Goal: Communication & Community: Answer question/provide support

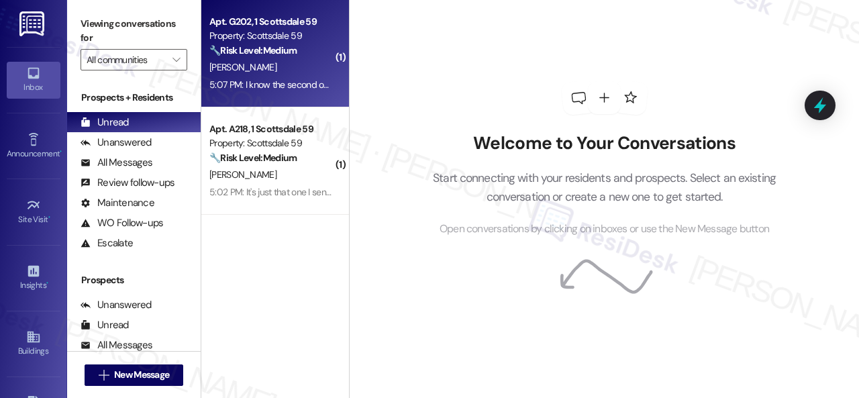
click at [289, 75] on div "[PERSON_NAME]" at bounding box center [271, 67] width 127 height 17
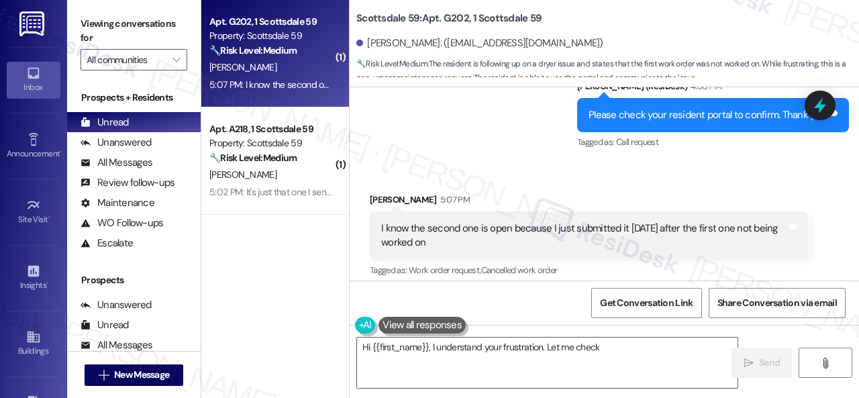
scroll to position [898, 0]
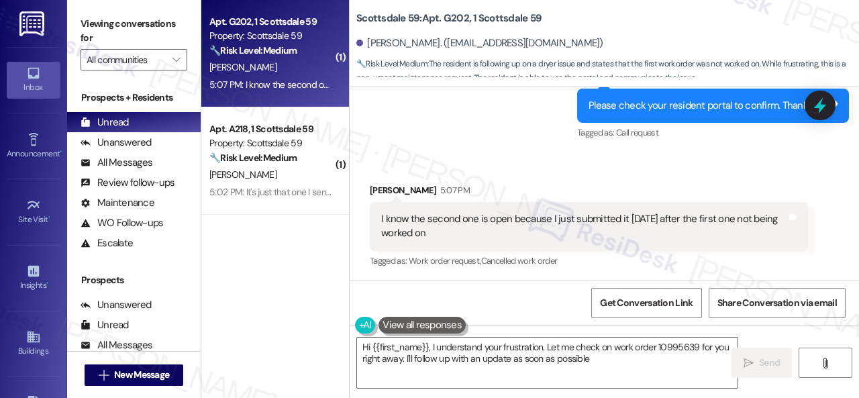
type textarea "Hi {{first_name}}, I understand your frustration. Let me check on work order 10…"
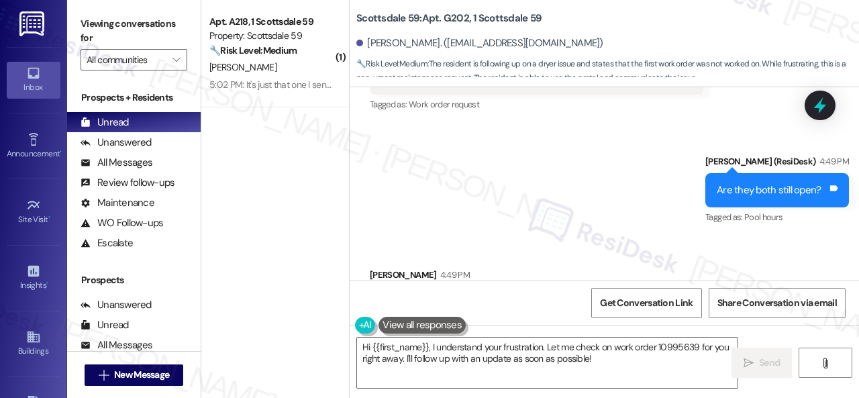
scroll to position [563, 0]
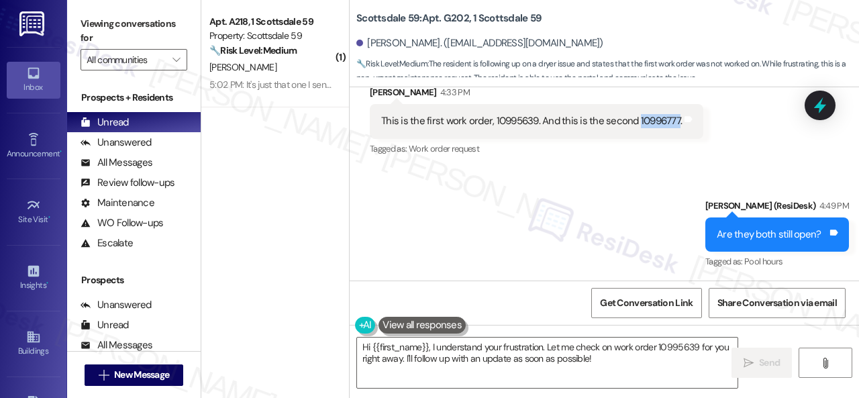
drag, startPoint x: 633, startPoint y: 122, endPoint x: 671, endPoint y: 122, distance: 38.3
click at [671, 122] on div "This is the first work order, 10995639. And this is the second 10996777." at bounding box center [531, 121] width 301 height 14
copy div "10996777"
click at [611, 175] on div "Sent via SMS Sarah (ResiDesk) 4:49 PM Are they both still open? Tags and notes …" at bounding box center [605, 225] width 510 height 113
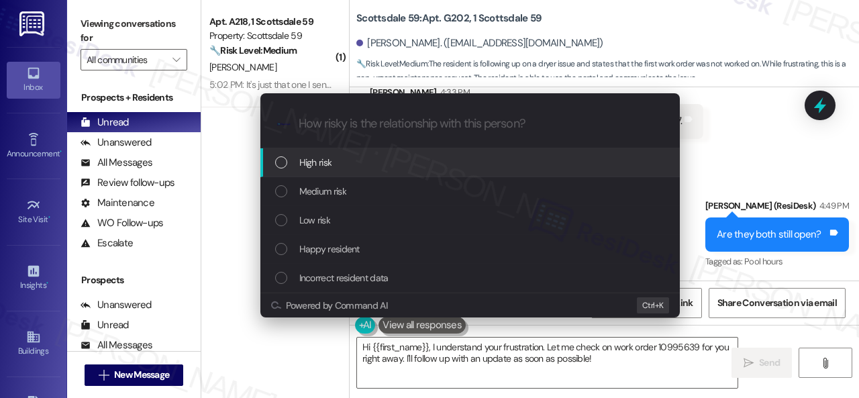
click at [312, 167] on span "High risk" at bounding box center [315, 162] width 33 height 15
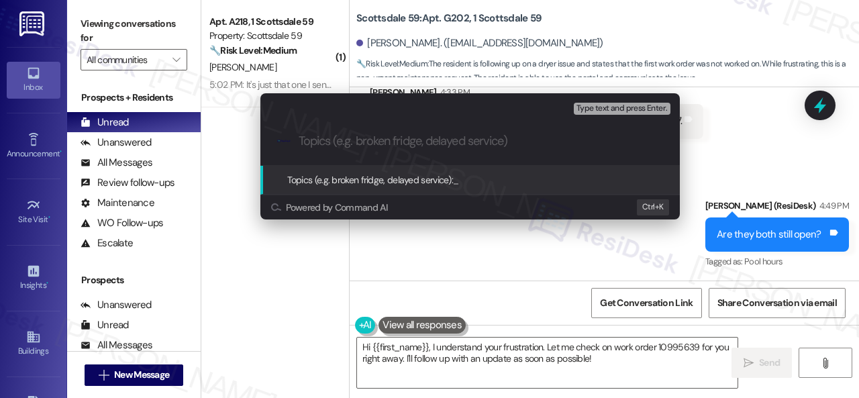
paste input "Follow-up on work order 10996777"
type input "Follow-up on work order 10996777"
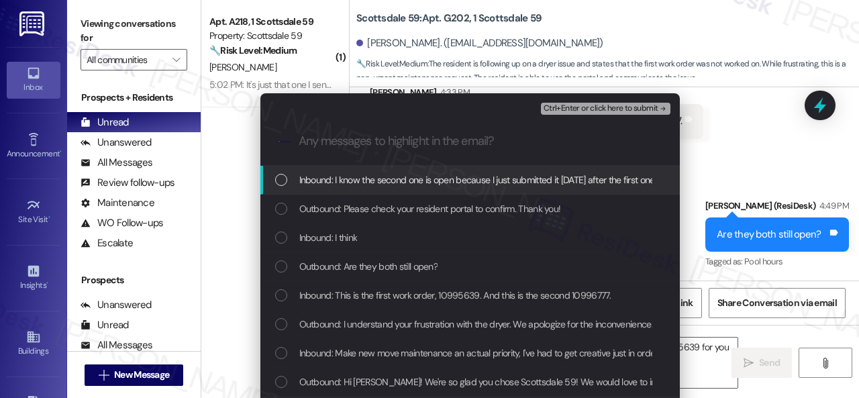
click at [342, 182] on span "Inbound: I know the second one is open because I just submitted it today after …" at bounding box center [518, 180] width 438 height 15
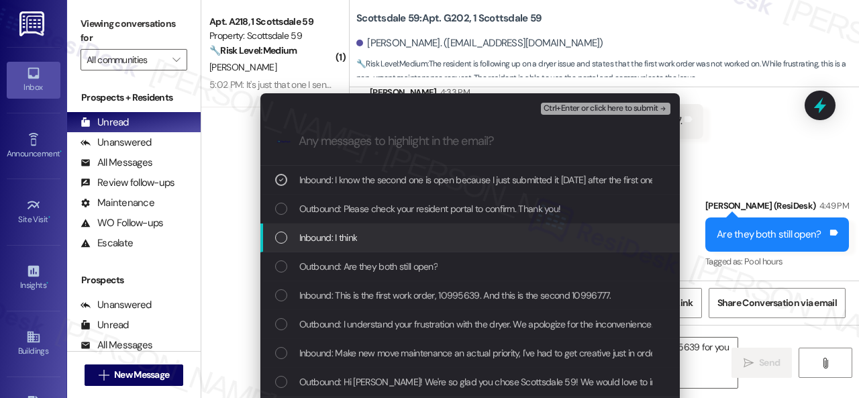
click at [337, 242] on span "Inbound: I think" at bounding box center [328, 237] width 58 height 15
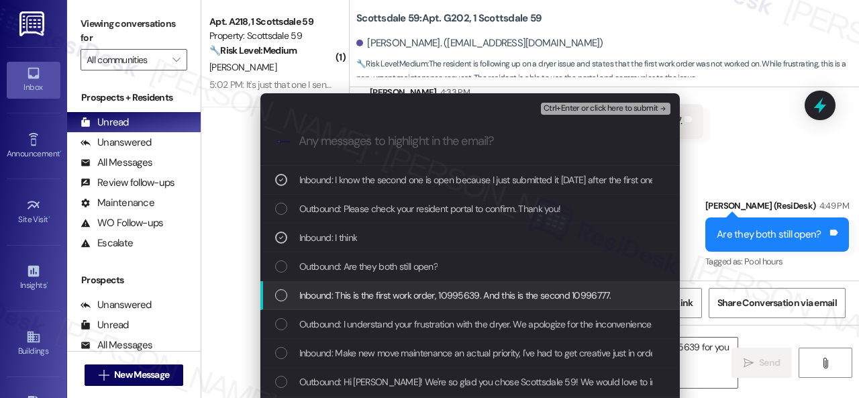
click at [340, 297] on span "Inbound: This is the first work order, 10995639. And this is the second 1099677…" at bounding box center [455, 295] width 312 height 15
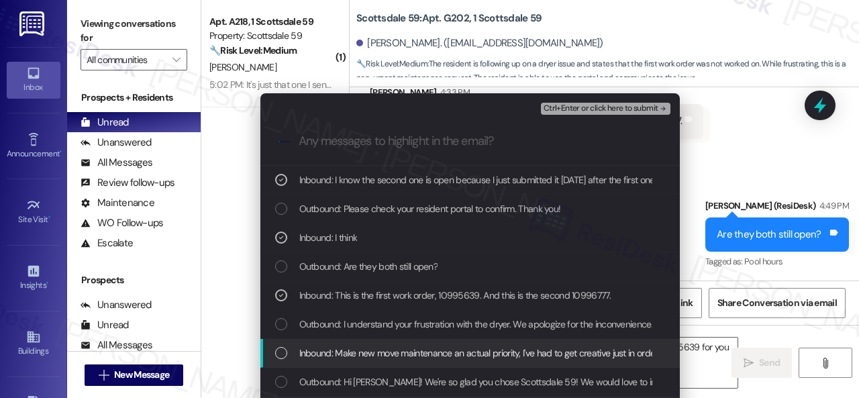
click at [350, 352] on span "Inbound: Make new move maintenance an actual priority, I've had to get creative…" at bounding box center [513, 353] width 429 height 15
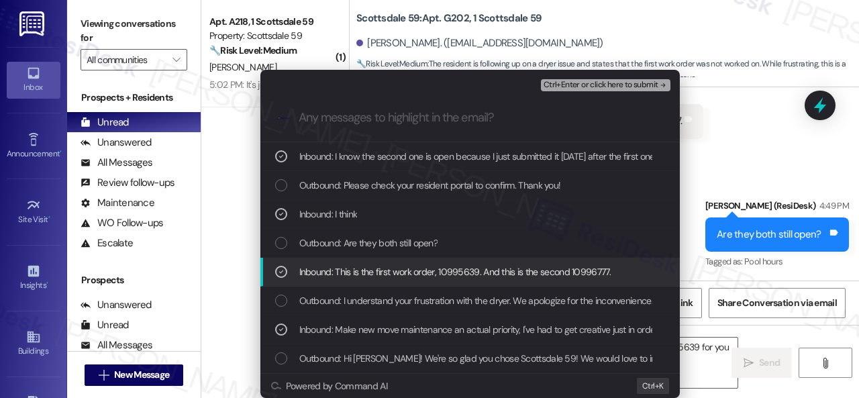
scroll to position [36, 0]
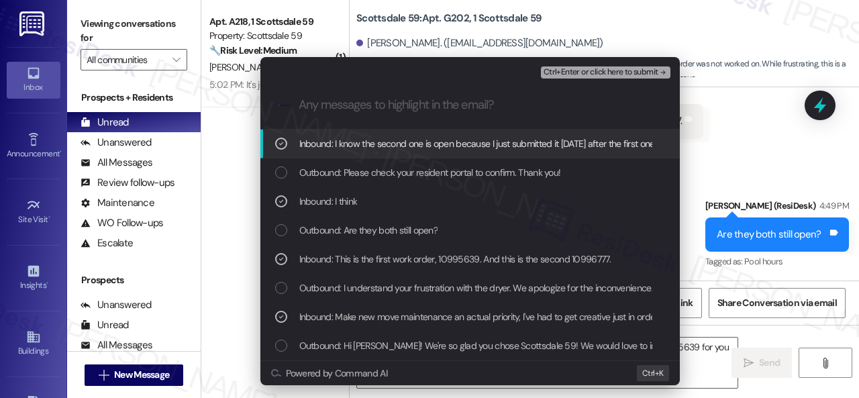
click at [558, 69] on span "Ctrl+Enter or click here to submit" at bounding box center [601, 72] width 115 height 9
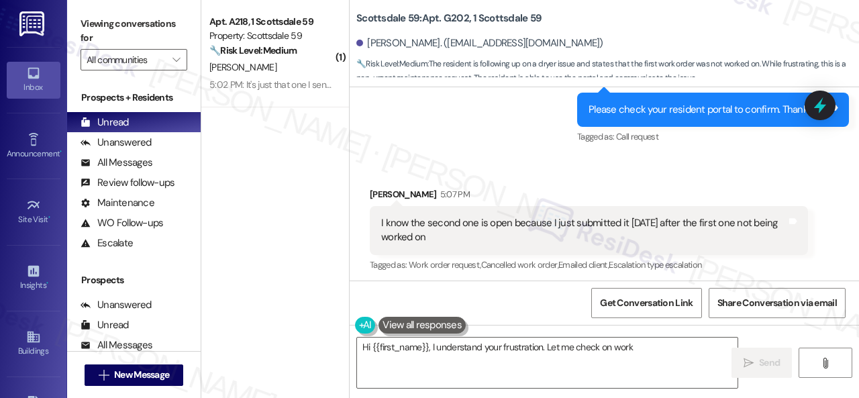
scroll to position [898, 0]
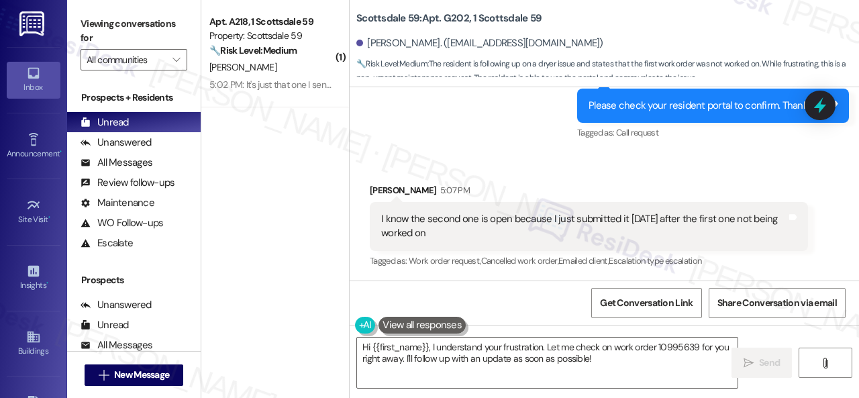
click at [677, 185] on div "Brianna Waddle 5:07 PM" at bounding box center [589, 192] width 438 height 19
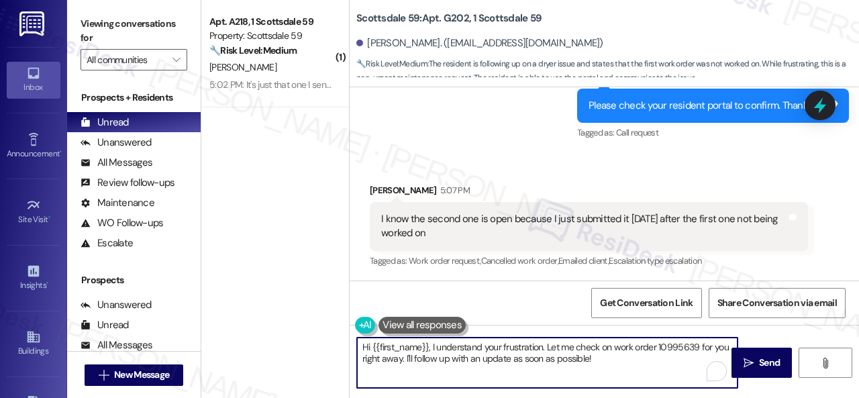
drag, startPoint x: 602, startPoint y: 363, endPoint x: 290, endPoint y: 345, distance: 312.7
click at [290, 345] on div "( 1 ) Apt. A218, 1 Scottsdale 59 Property: Scottsdale 59 🔧 Risk Level: Medium T…" at bounding box center [530, 199] width 658 height 398
paste textarea "Thank you. I've notified the site team about your work order. Let me know when …"
click at [402, 346] on textarea "Thank you. I've notified the site team about your work order. Let me know when …" at bounding box center [547, 363] width 381 height 50
click at [607, 348] on textarea "Thank you for confirming. I've notified the site team about your work order. Le…" at bounding box center [547, 363] width 381 height 50
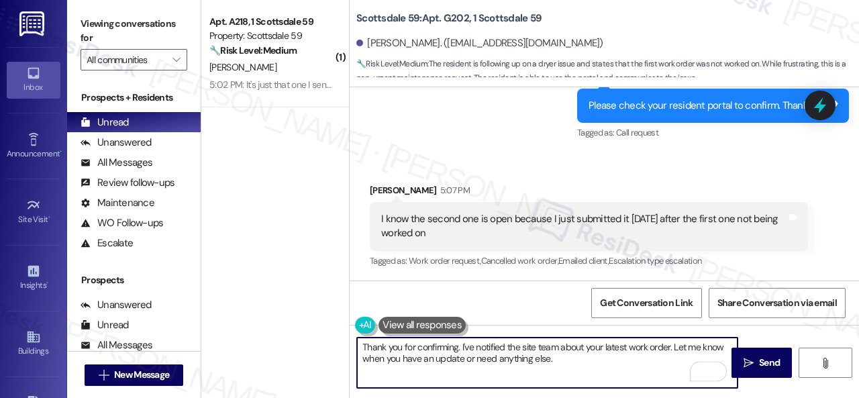
drag, startPoint x: 558, startPoint y: 360, endPoint x: 647, endPoint y: 359, distance: 89.3
click at [559, 360] on textarea "Thank you for confirming. I've notified the site team about your latest work or…" at bounding box center [547, 363] width 381 height 50
type textarea "Thank you for confirming. I've notified the site team about your latest work or…"
click at [763, 364] on span "Send" at bounding box center [769, 363] width 21 height 14
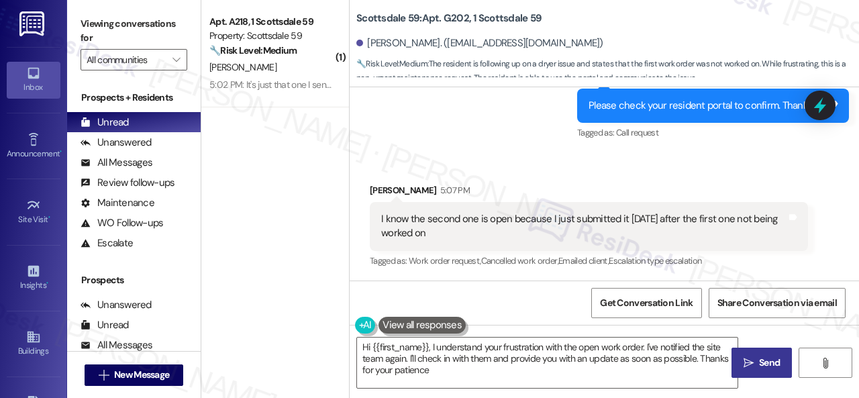
type textarea "Hi {{first_name}}, I understand your frustration with the open work order. I've…"
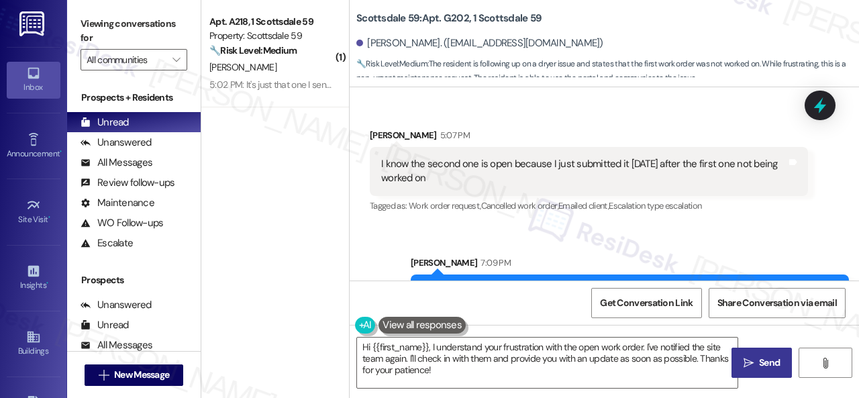
scroll to position [1007, 0]
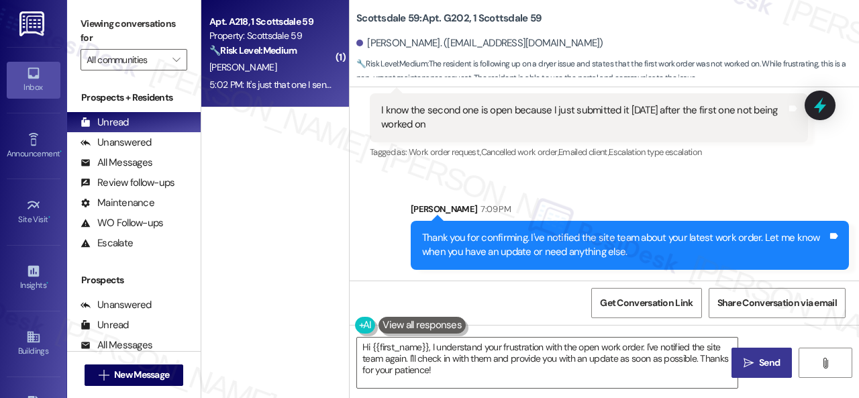
click at [274, 78] on div "5:02 PM: It's just that one I sent above. that's the only one that is active 5:…" at bounding box center [271, 85] width 127 height 17
type textarea "Fetching suggested responses. Please feel free to read through the conversation…"
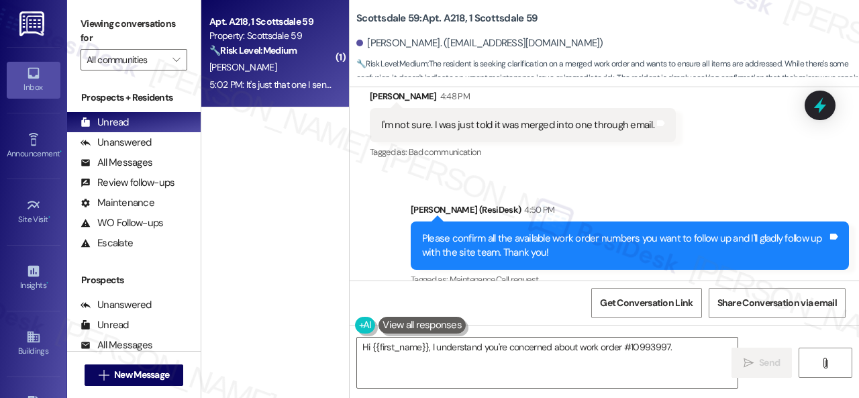
scroll to position [1119, 0]
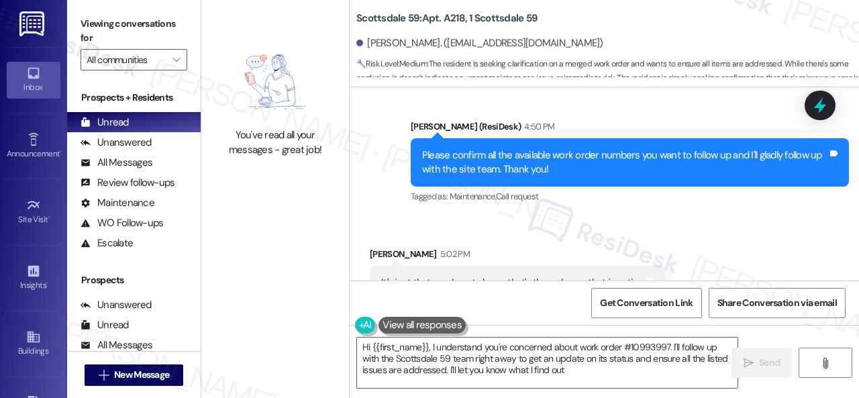
type textarea "Hi {{first_name}}, I understand you're concerned about work order #10993997. I'…"
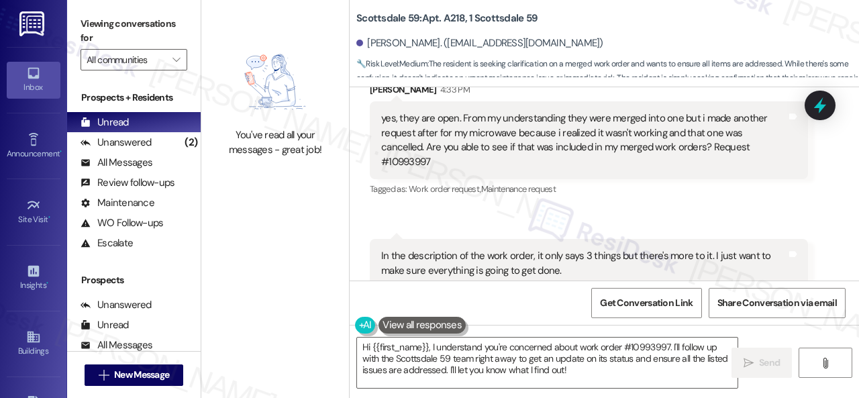
scroll to position [581, 0]
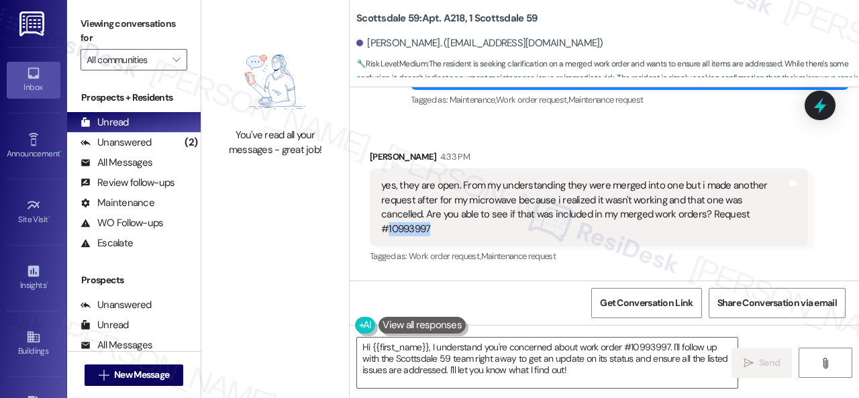
drag, startPoint x: 706, startPoint y: 199, endPoint x: 749, endPoint y: 193, distance: 42.6
click at [749, 193] on div "yes, they are open. From my understanding they were merged into one but i made …" at bounding box center [584, 208] width 406 height 58
copy div "10993997"
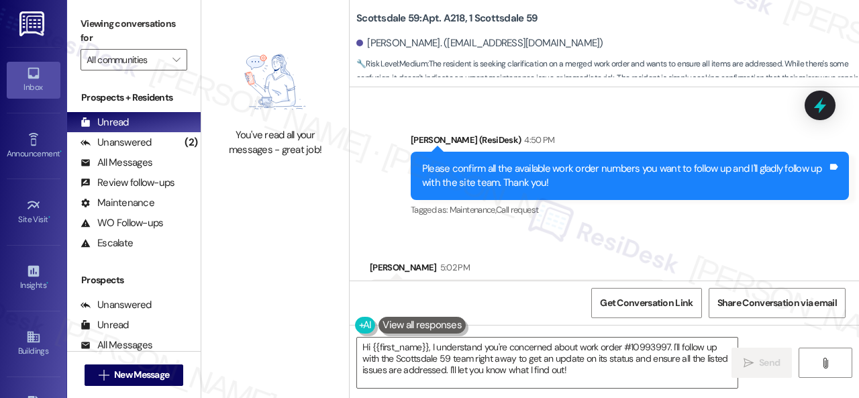
scroll to position [1120, 0]
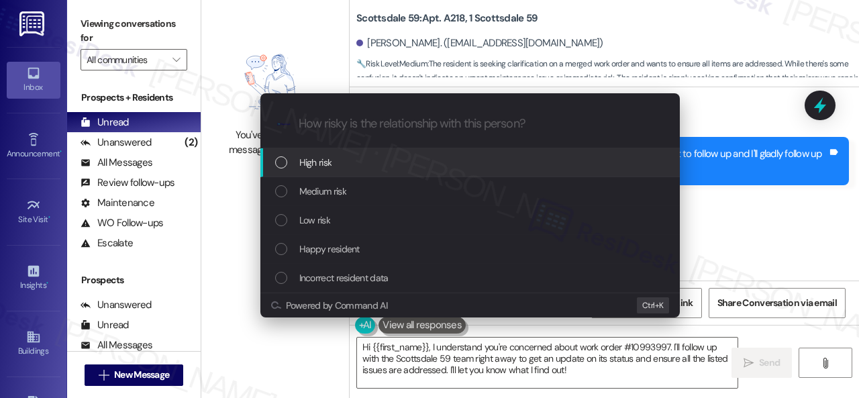
click at [313, 158] on span "High risk" at bounding box center [315, 162] width 33 height 15
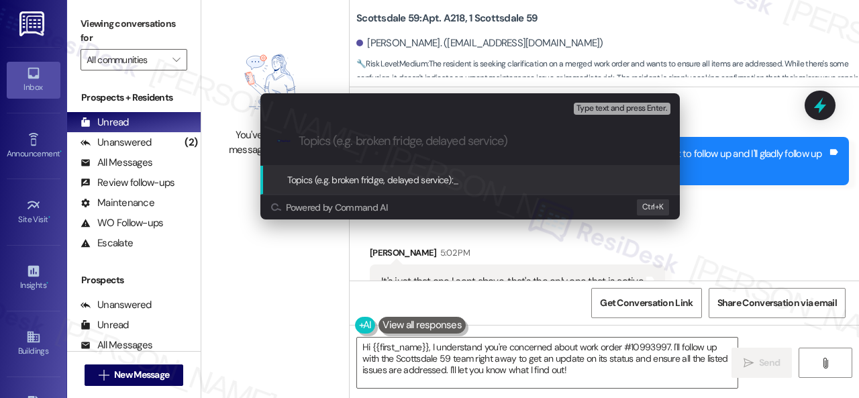
paste input "Follow-up on work order 10993997"
type input "Follow-up on work order 10993997"
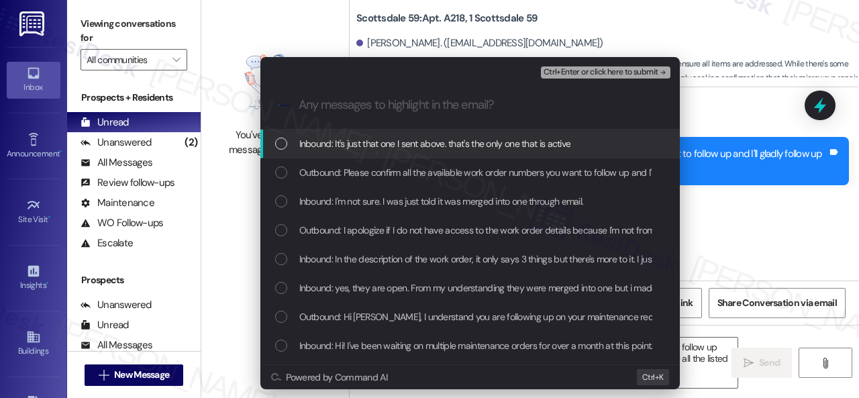
click at [362, 151] on span "Inbound: It's just that one I sent above. that's the only one that is active" at bounding box center [435, 143] width 272 height 15
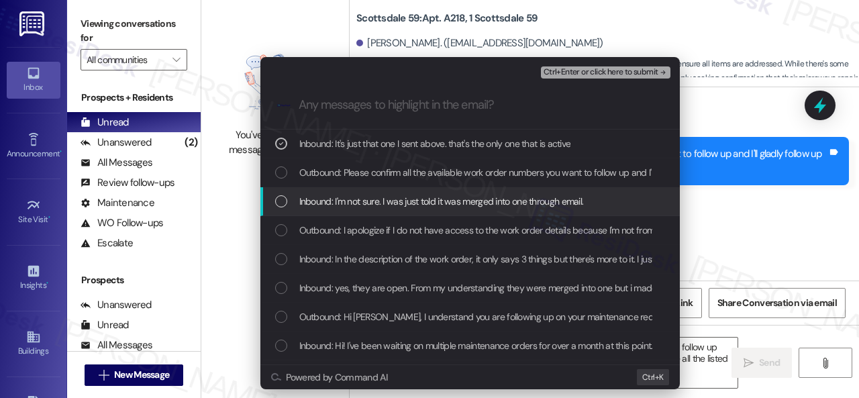
click at [355, 209] on span "Inbound: I'm not sure. I was just told it was merged into one through email." at bounding box center [441, 201] width 285 height 15
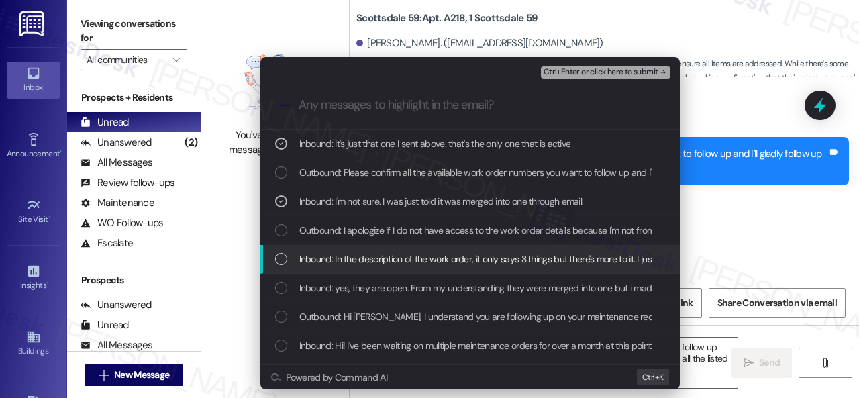
click at [338, 267] on span "Inbound: In the description of the work order, it only says 3 things but there'…" at bounding box center [575, 259] width 553 height 15
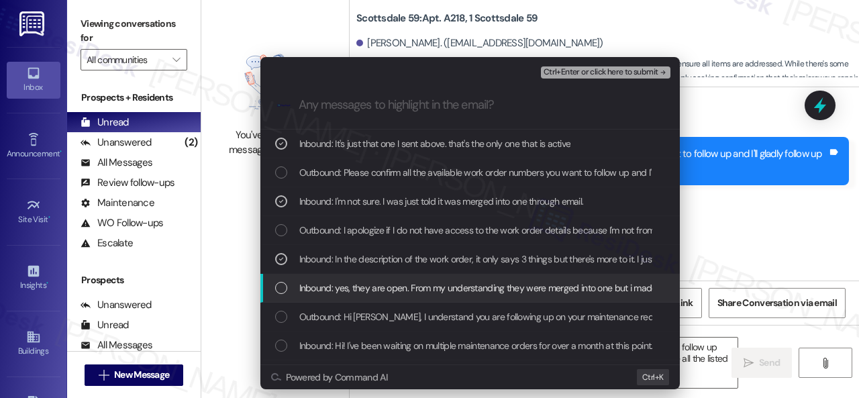
click at [338, 295] on span "Inbound: yes, they are open. From my understanding they were merged into one bu…" at bounding box center [856, 288] width 1115 height 15
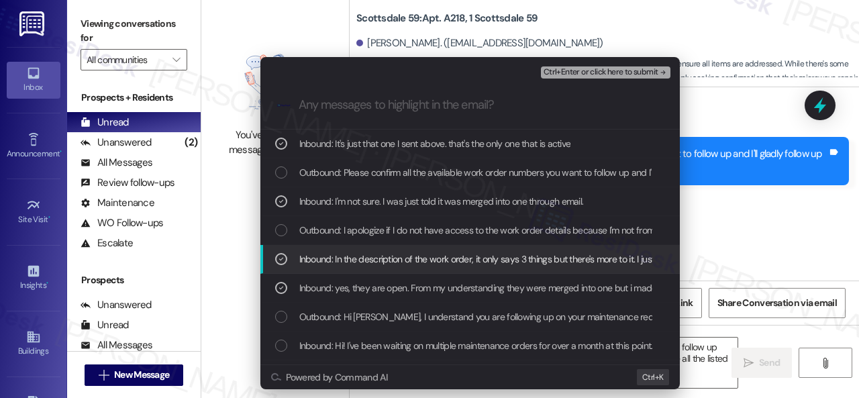
scroll to position [67, 0]
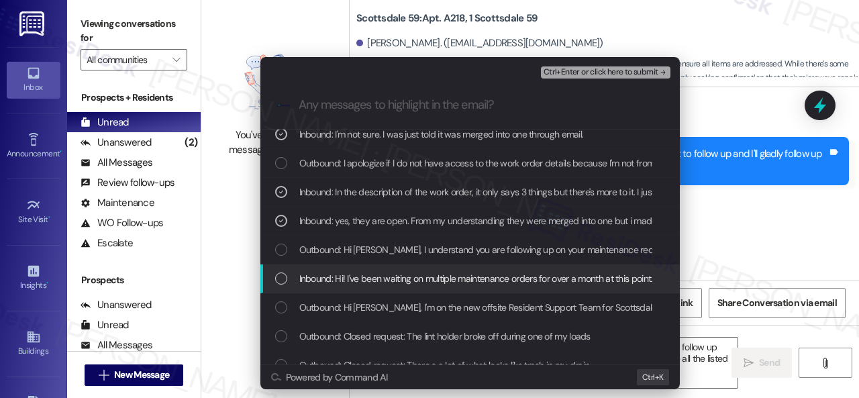
click at [352, 286] on span "Inbound: Hi! I've been waiting on multiple maintenance orders for over a month …" at bounding box center [573, 278] width 548 height 15
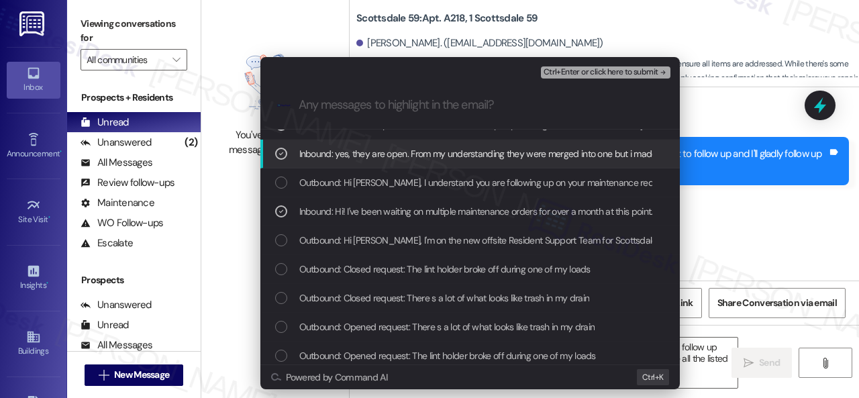
click at [579, 77] on span "Ctrl+Enter or click here to submit" at bounding box center [601, 72] width 115 height 9
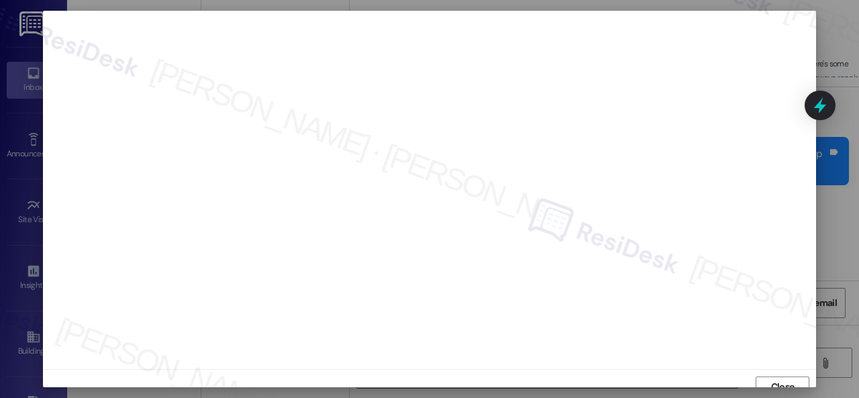
scroll to position [10, 0]
click at [772, 376] on span "Close" at bounding box center [782, 377] width 23 height 14
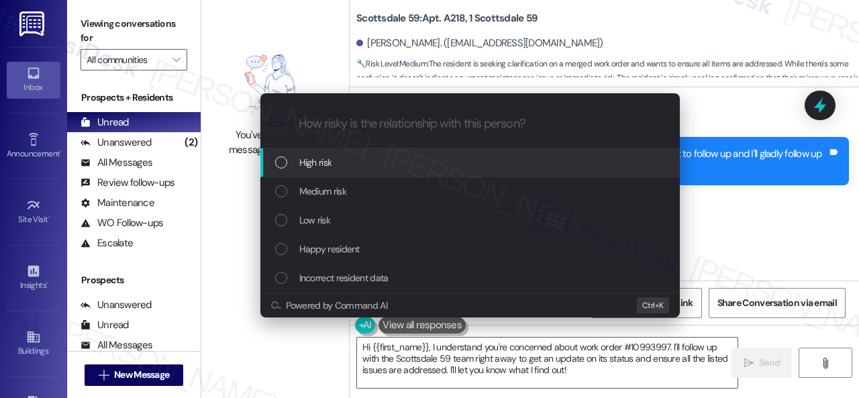
click at [293, 164] on div "High risk" at bounding box center [471, 162] width 393 height 15
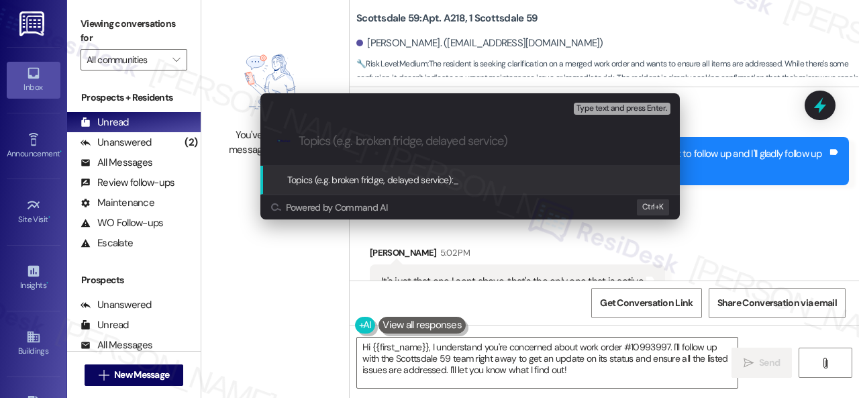
paste input "Follow-up on work order 10993997"
type input "Follow-up on work order 10993997"
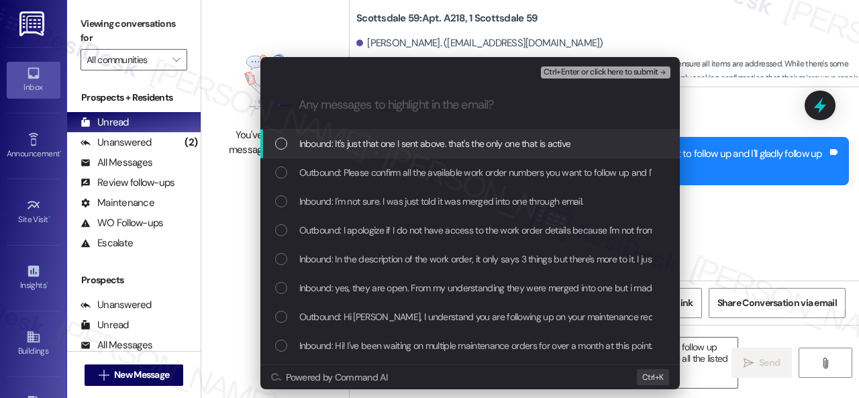
click at [314, 151] on span "Inbound: It's just that one I sent above. that's the only one that is active" at bounding box center [435, 143] width 272 height 15
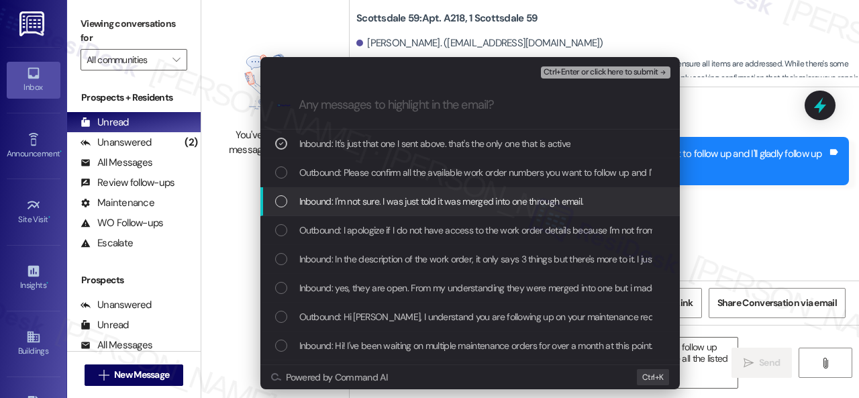
click at [301, 209] on span "Inbound: I'm not sure. I was just told it was merged into one through email." at bounding box center [441, 201] width 285 height 15
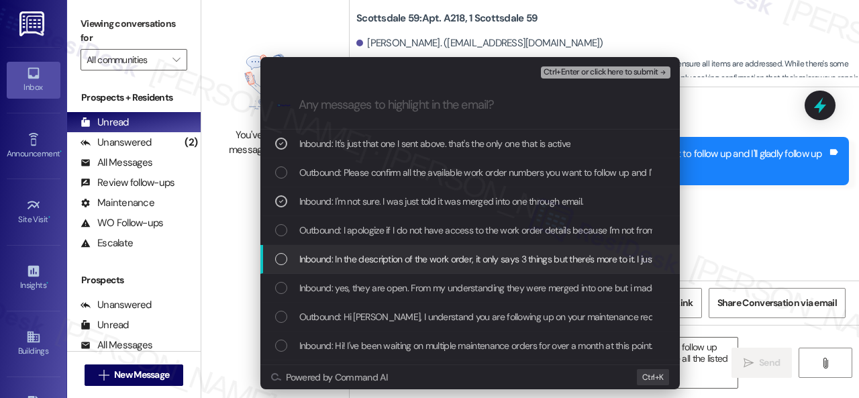
click at [312, 267] on span "Inbound: In the description of the work order, it only says 3 things but there'…" at bounding box center [575, 259] width 553 height 15
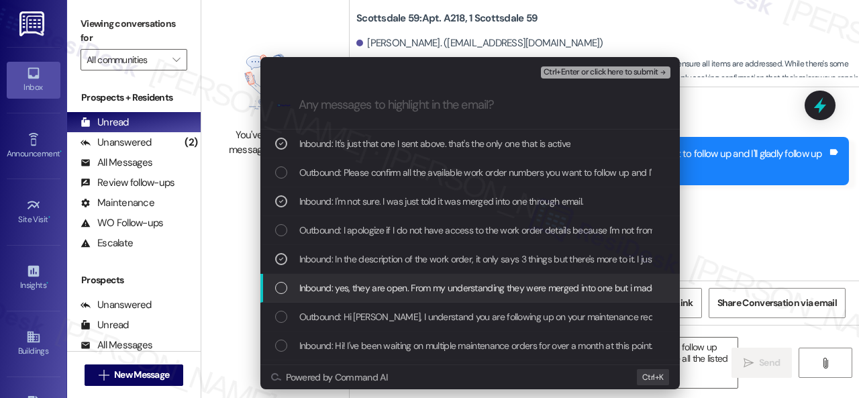
click at [316, 295] on span "Inbound: yes, they are open. From my understanding they were merged into one bu…" at bounding box center [856, 288] width 1115 height 15
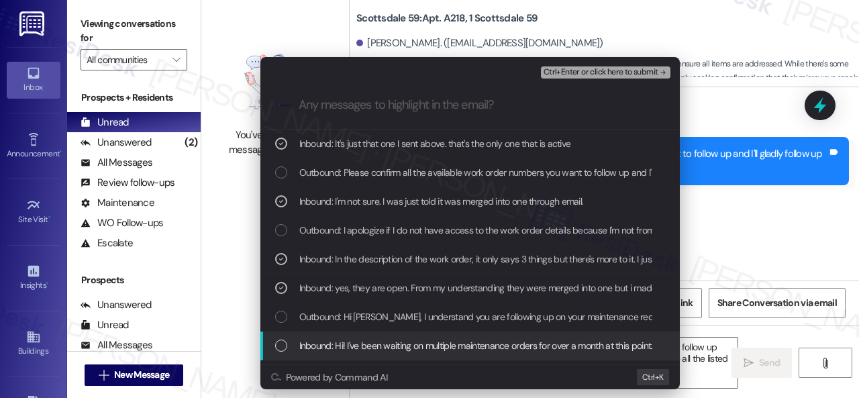
click at [322, 353] on span "Inbound: Hi! I've been waiting on multiple maintenance orders for over a month …" at bounding box center [573, 345] width 548 height 15
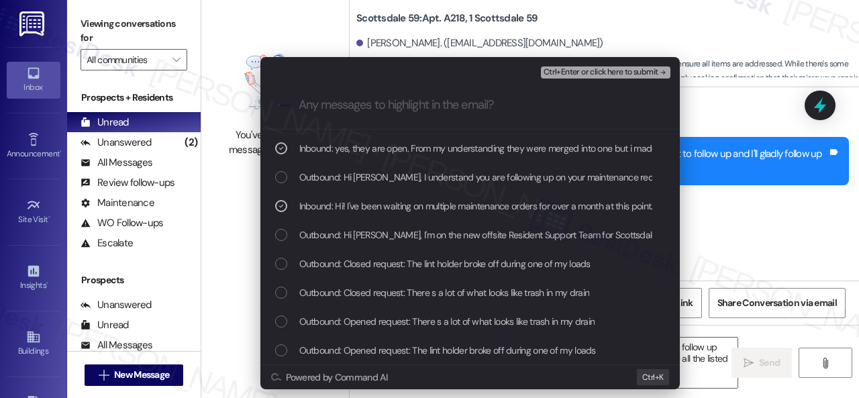
scroll to position [5, 0]
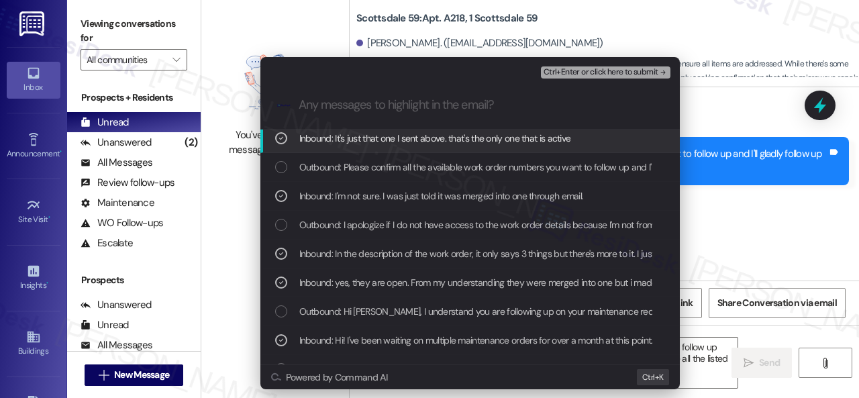
click at [572, 77] on span "Ctrl+Enter or click here to submit" at bounding box center [601, 72] width 115 height 9
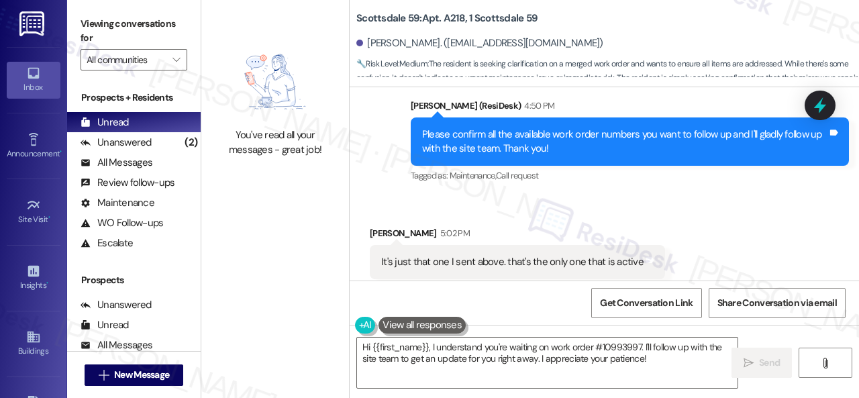
scroll to position [4, 0]
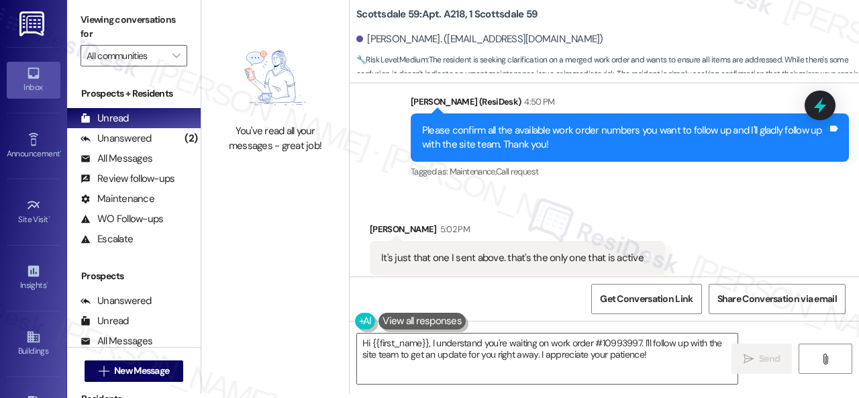
click at [712, 192] on div "Received via SMS Leilani Mestas 5:02 PM It's just that one I sent above. that's…" at bounding box center [605, 248] width 510 height 113
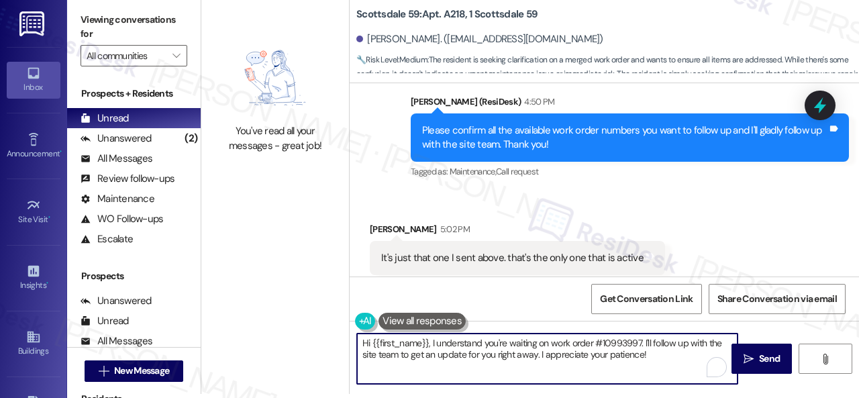
drag, startPoint x: 657, startPoint y: 365, endPoint x: 281, endPoint y: 338, distance: 377.7
click at [281, 338] on div "You've read all your messages - great job! Scottsdale 59: Apt. A218, 1 Scottsda…" at bounding box center [530, 195] width 658 height 398
paste textarea "I've made a follow-up with the site team regarding your work order. Let me know…"
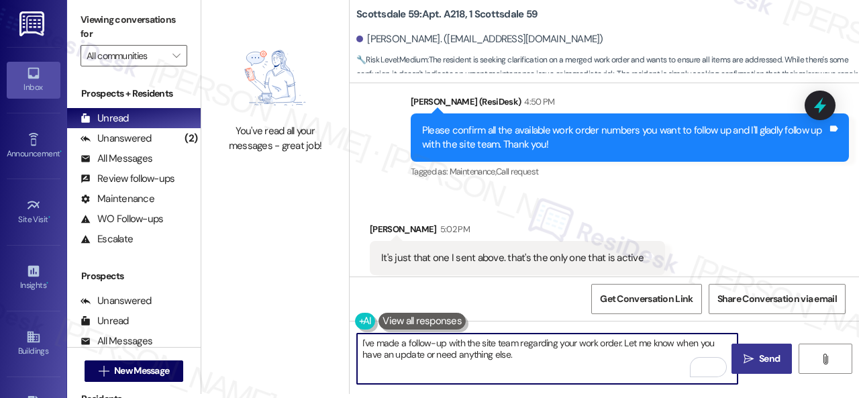
type textarea "I've made a follow-up with the site team regarding your work order. Let me know…"
click at [759, 359] on span "Send" at bounding box center [769, 359] width 21 height 14
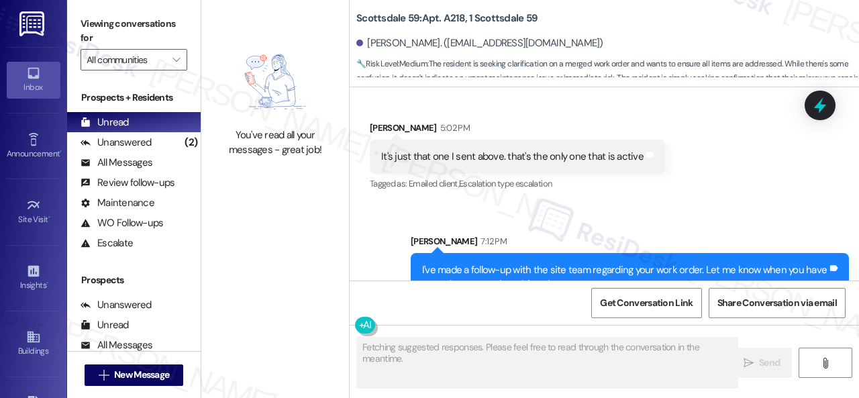
scroll to position [1247, 0]
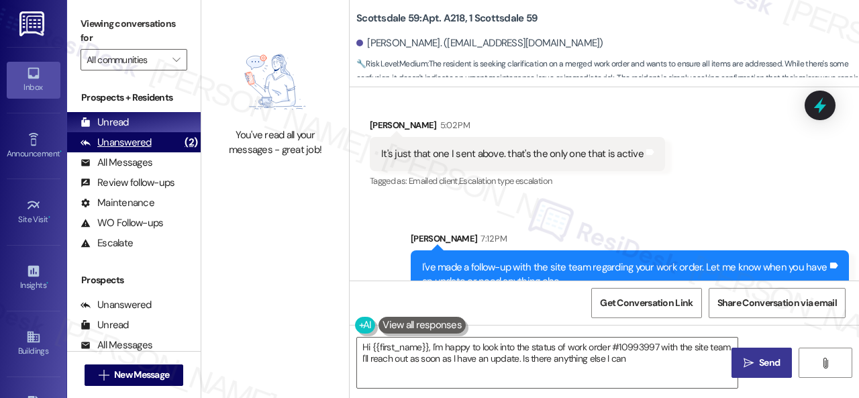
click at [124, 138] on div "Unanswered" at bounding box center [116, 143] width 71 height 14
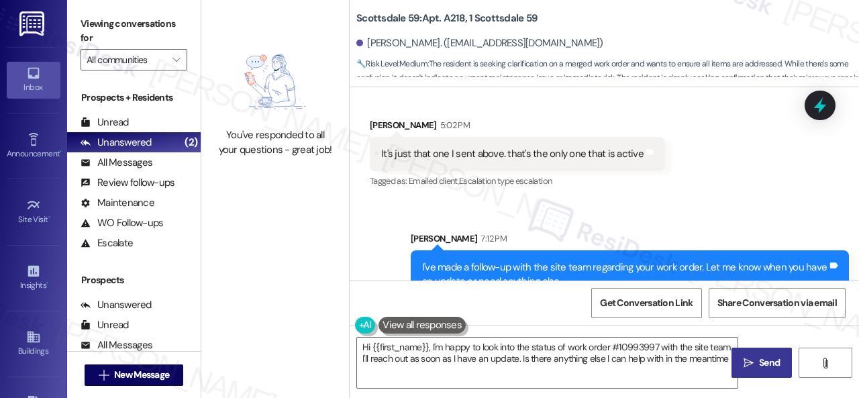
type textarea "Hi {{first_name}}, I'm happy to look into the status of work order #10993997 wi…"
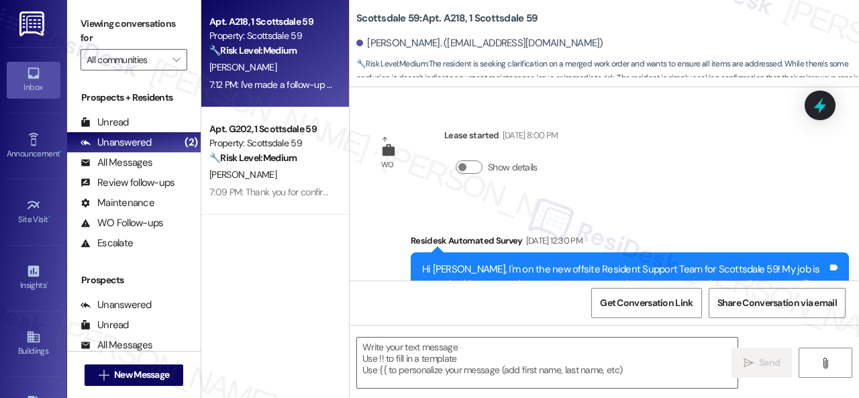
type textarea "Fetching suggested responses. Please feel free to read through the conversation…"
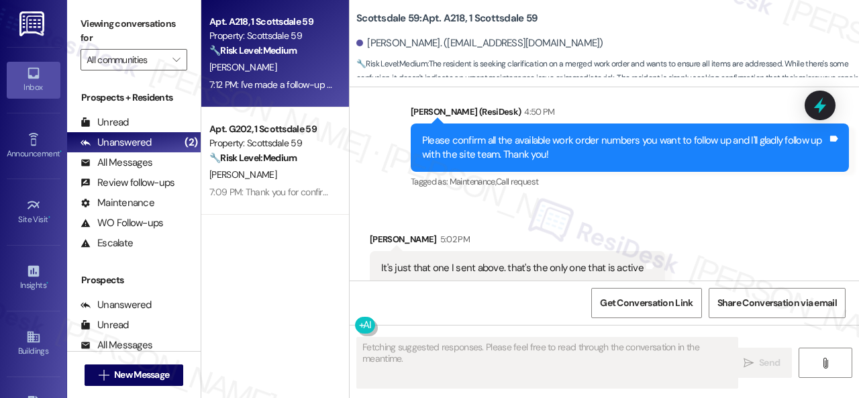
scroll to position [1139, 0]
